Goal: Task Accomplishment & Management: Manage account settings

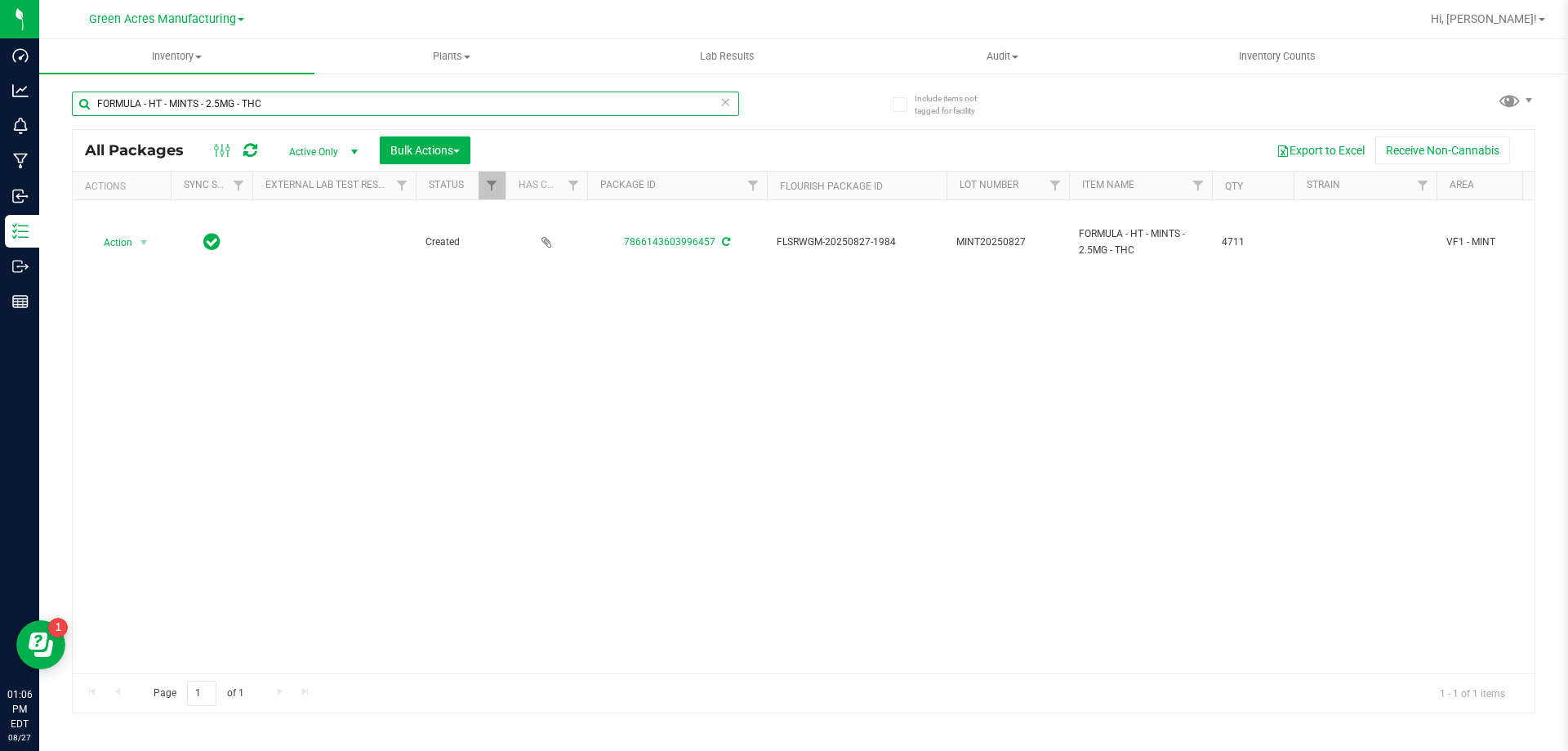
drag, startPoint x: 272, startPoint y: 98, endPoint x: 83, endPoint y: 111, distance: 189.4
click at [83, 111] on input "FORMULA - HT - MINTS - 2.5MG - THC" at bounding box center [405, 104] width 667 height 25
paste input "SN250708DC1"
type input "SN250708DC1"
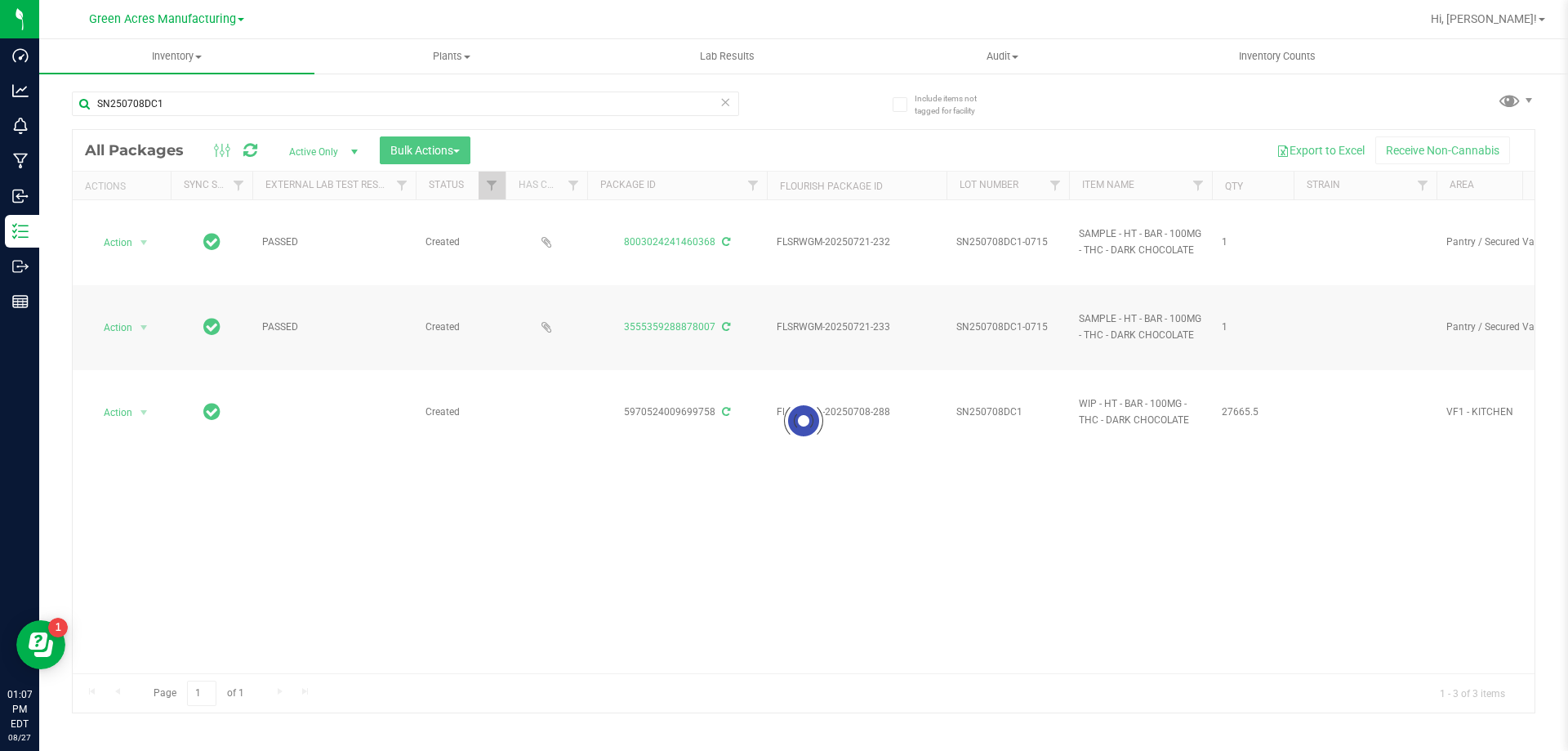
drag, startPoint x: 477, startPoint y: 667, endPoint x: 604, endPoint y: 673, distance: 127.1
click at [604, 673] on div at bounding box center [803, 420] width 1462 height 582
click at [1515, 673] on div "Page 1 of 1 1 - 3 of 3 items" at bounding box center [803, 692] width 1462 height 39
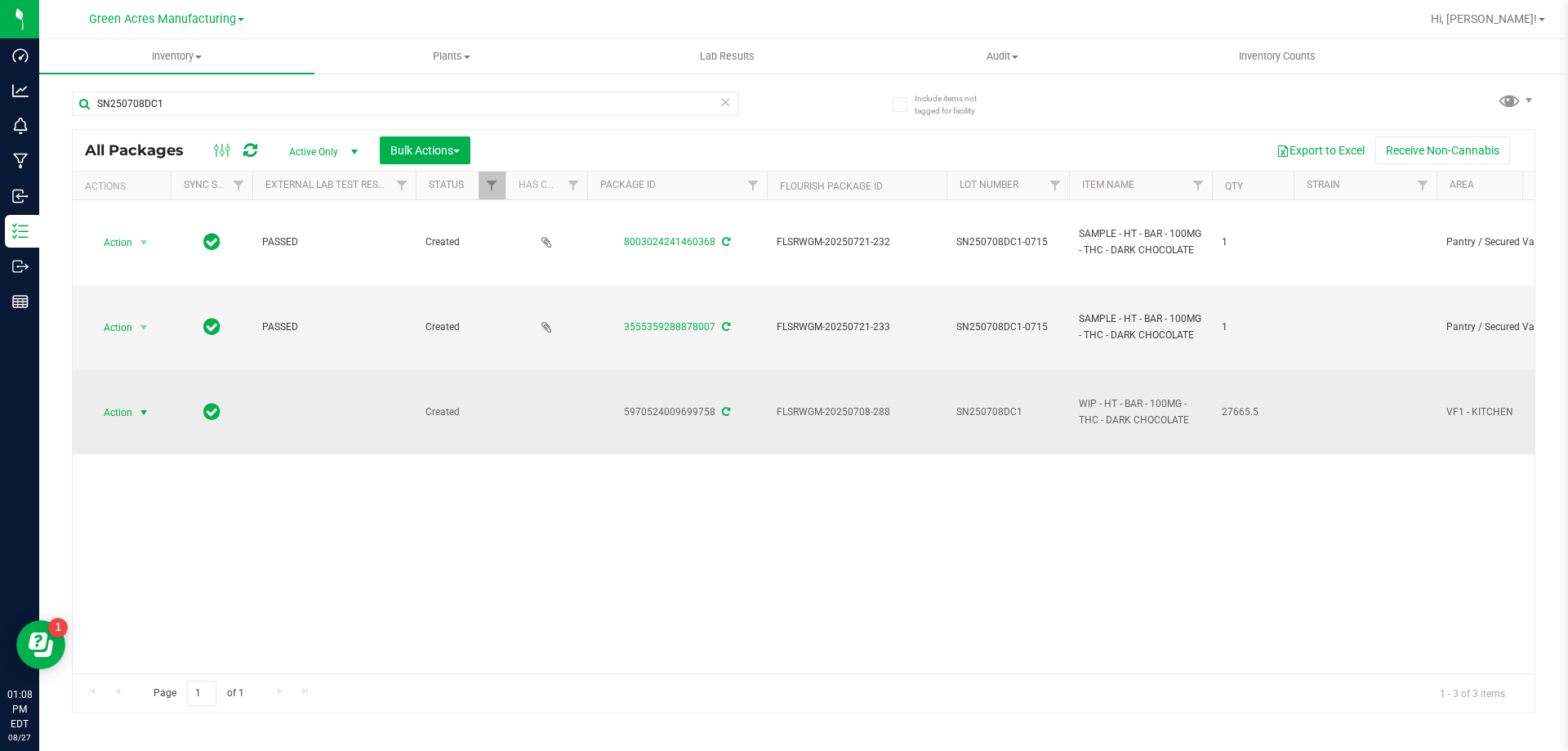
click at [131, 409] on span "Action" at bounding box center [111, 413] width 44 height 23
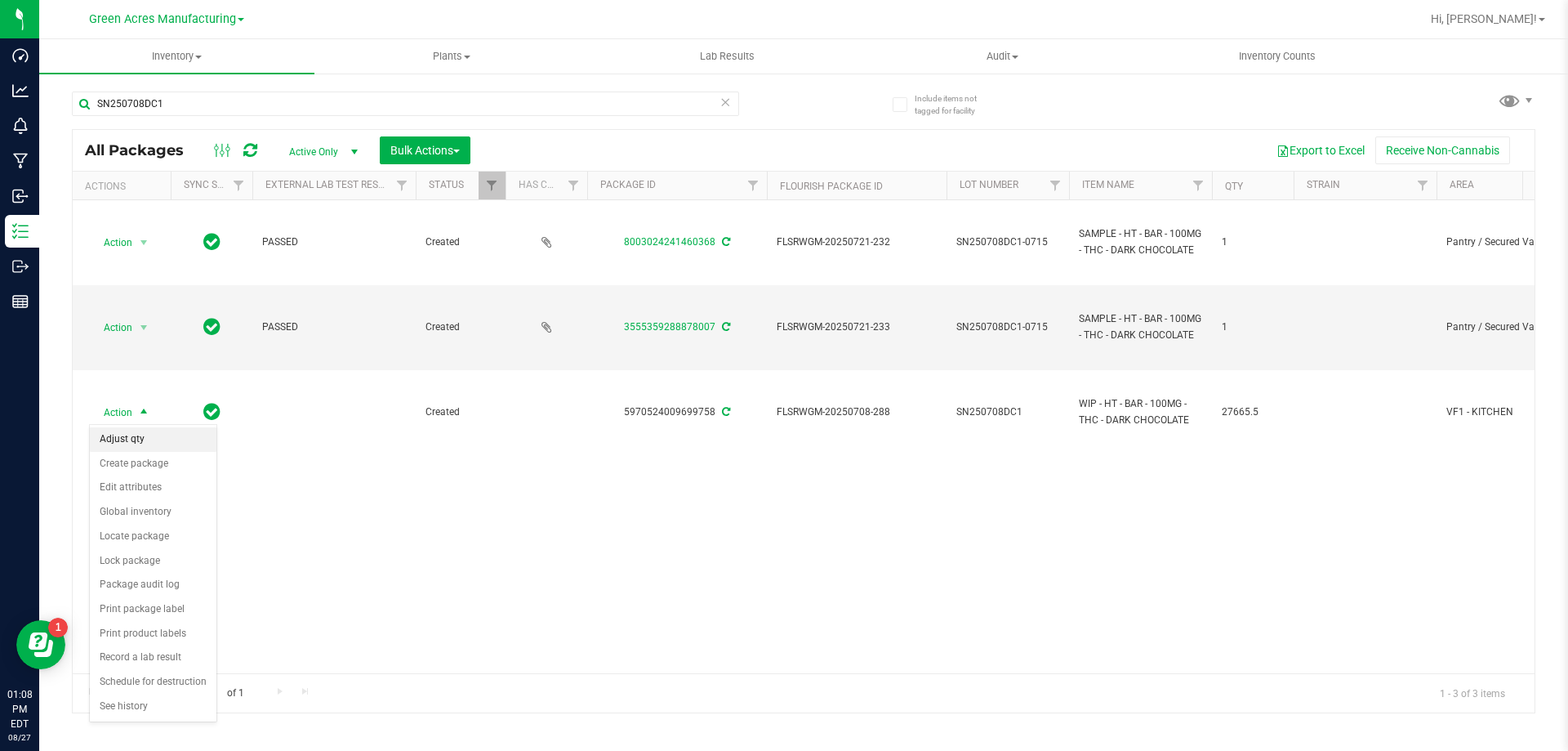
click at [140, 443] on li "Adjust qty" at bounding box center [152, 439] width 127 height 25
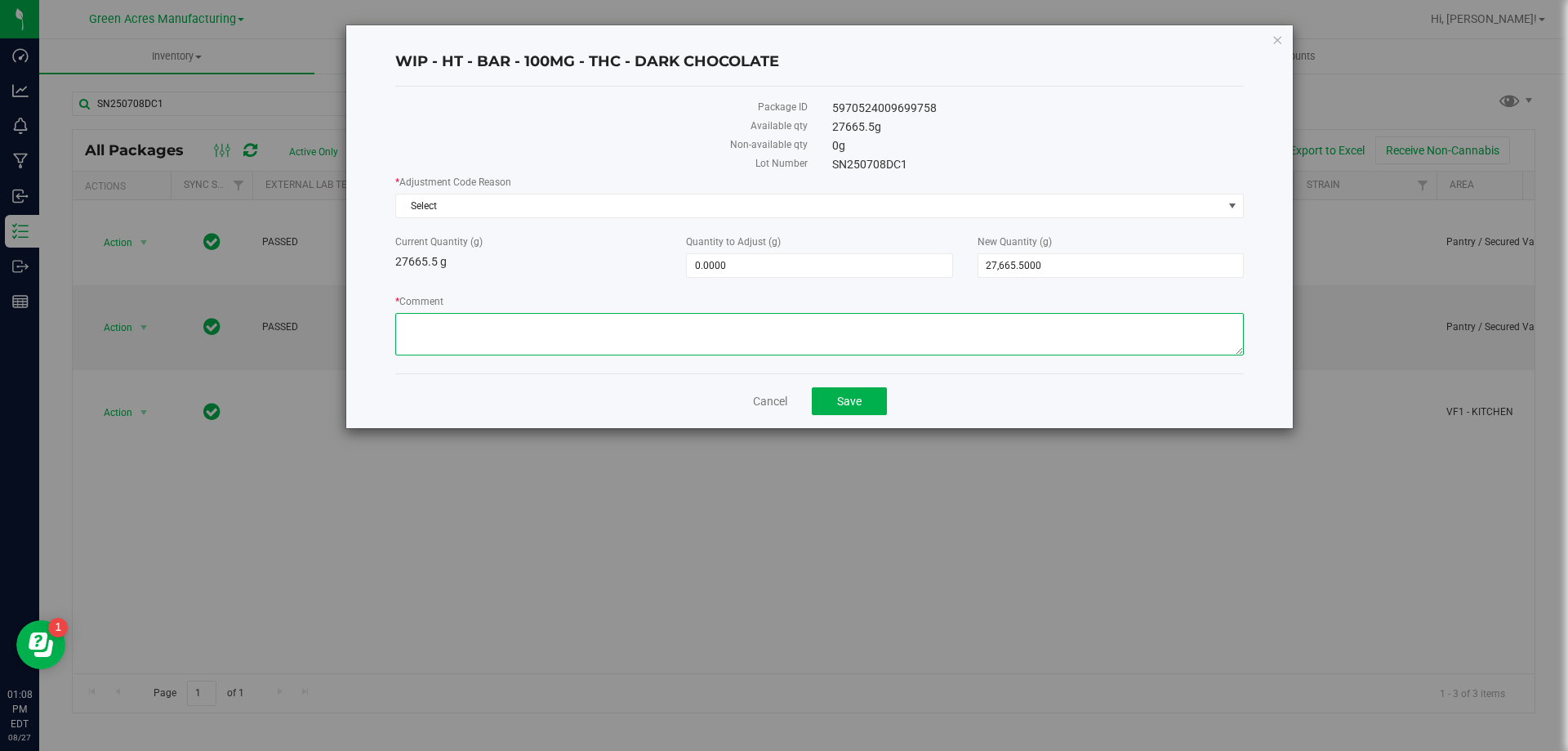
click at [735, 324] on textarea "* Comment" at bounding box center [819, 334] width 849 height 43
click at [1080, 274] on span "27,665.5000 27665.5" at bounding box center [1111, 266] width 267 height 25
drag, startPoint x: 1062, startPoint y: 273, endPoint x: 961, endPoint y: 275, distance: 101.0
click at [961, 275] on div "Current Quantity (g) 27665.5 g Quantity to Adjust (g) 0.0000 0 New Quantity (g)…" at bounding box center [819, 255] width 874 height 43
type input "0"
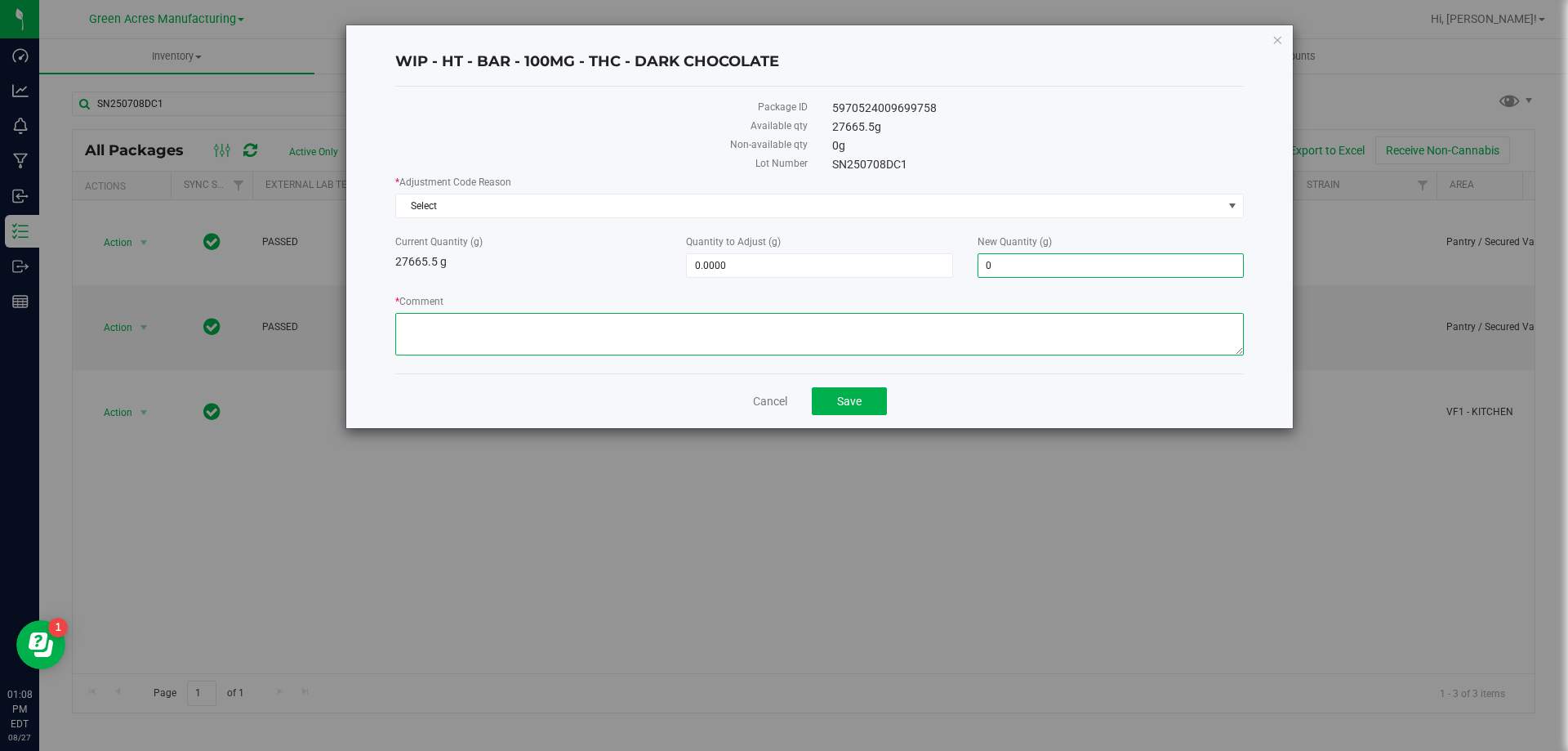
type input "-27,665.5000"
type input "0.0000"
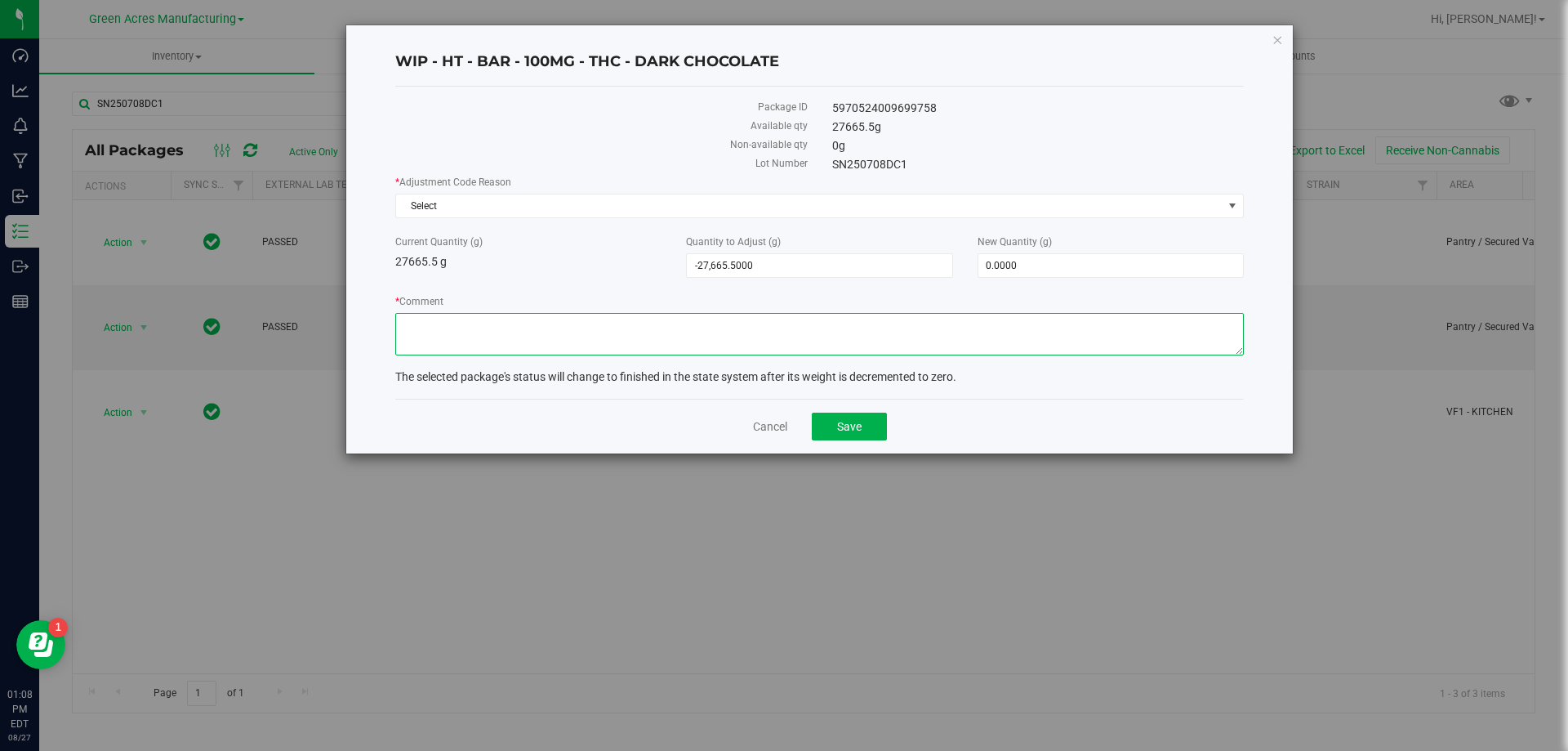
click at [852, 335] on textarea "* Comment" at bounding box center [819, 334] width 849 height 43
click at [547, 199] on span "Select" at bounding box center [810, 206] width 827 height 23
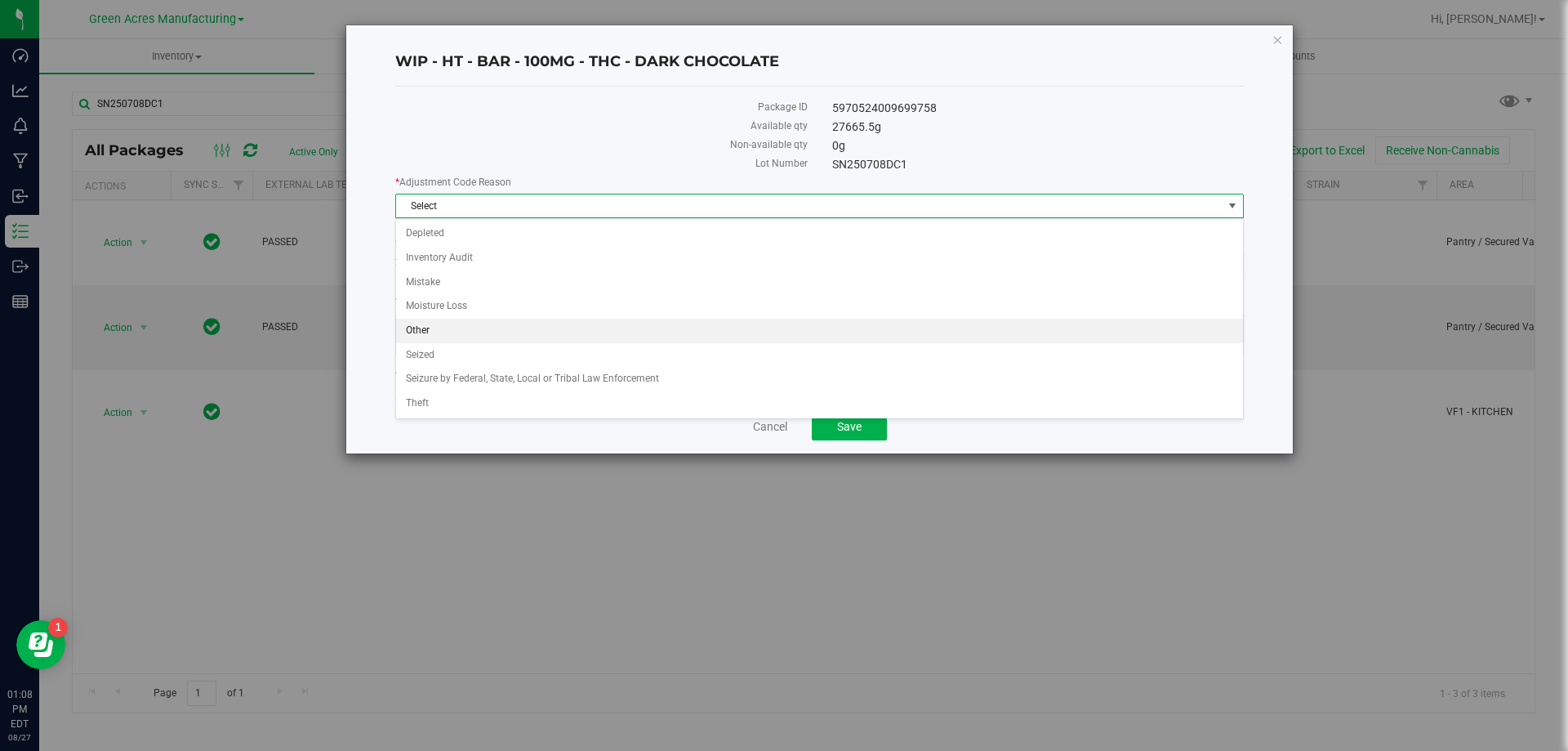
click at [461, 331] on li "Other" at bounding box center [819, 331] width 847 height 25
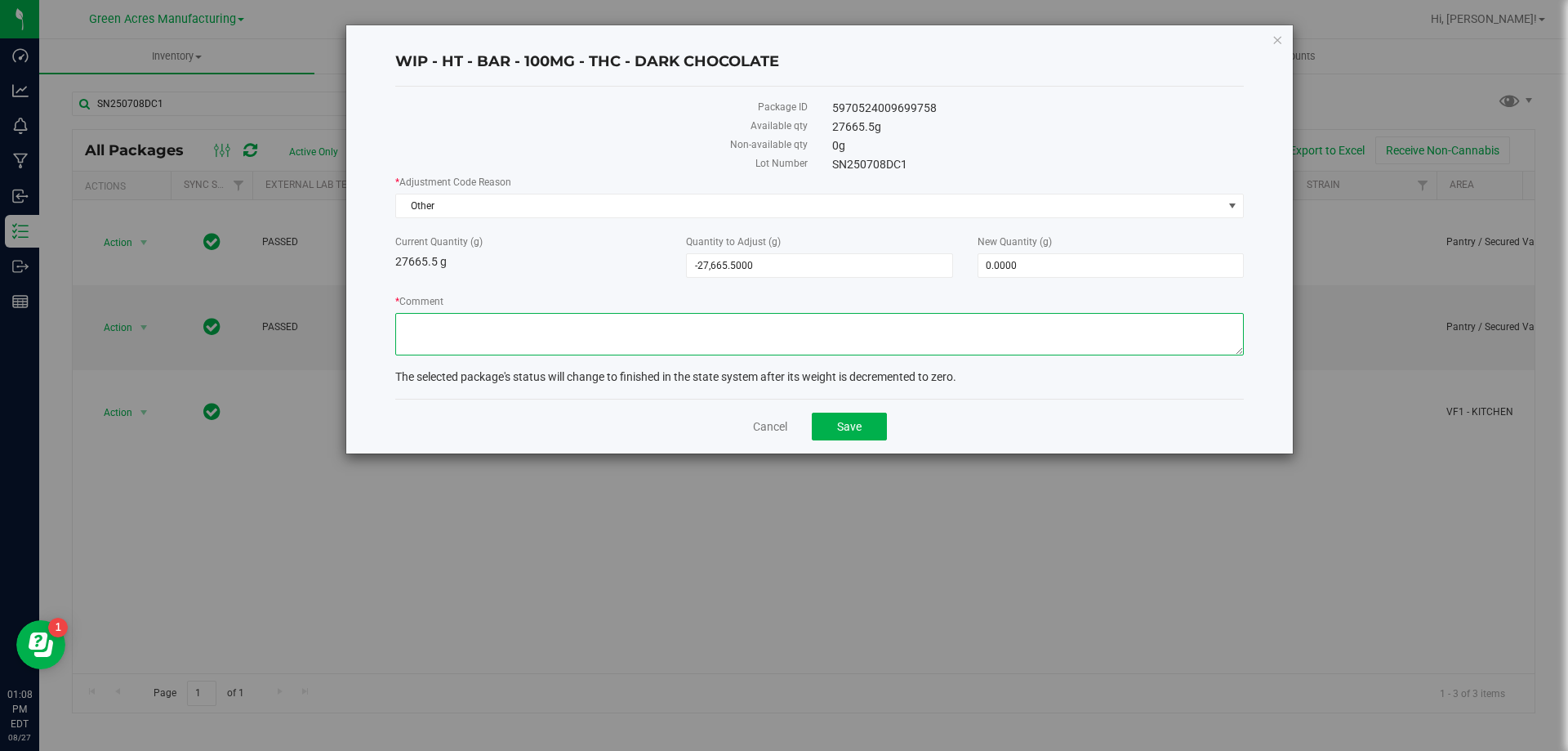
click at [480, 324] on textarea "* Comment" at bounding box center [819, 334] width 849 height 43
type textarea "floor spill never zeroed out of flourish zeroed now"
click at [873, 438] on button "Save" at bounding box center [849, 426] width 75 height 28
